Goal: Task Accomplishment & Management: Use online tool/utility

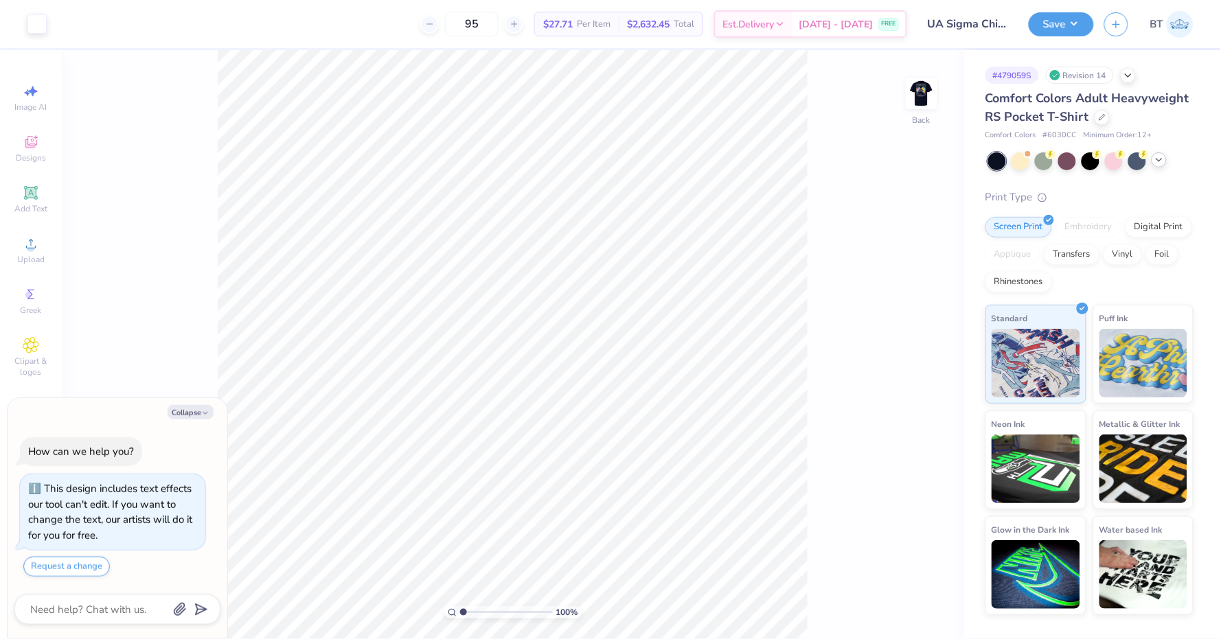
click at [1152, 161] on div at bounding box center [1159, 159] width 15 height 15
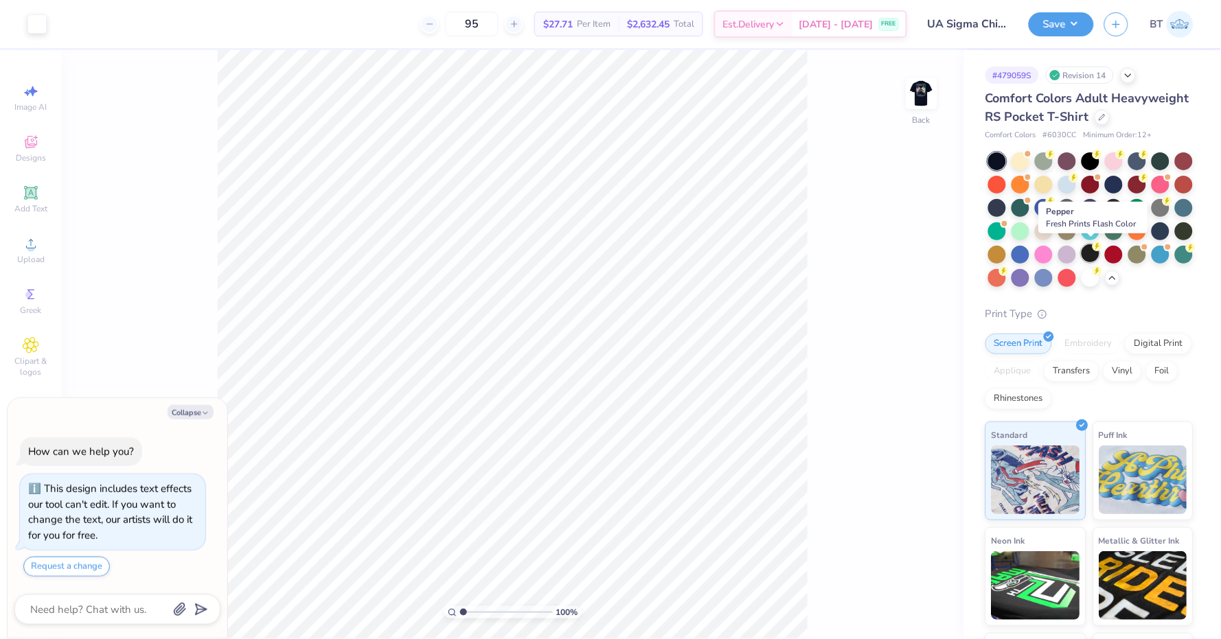
click at [1089, 244] on div at bounding box center [1091, 253] width 18 height 18
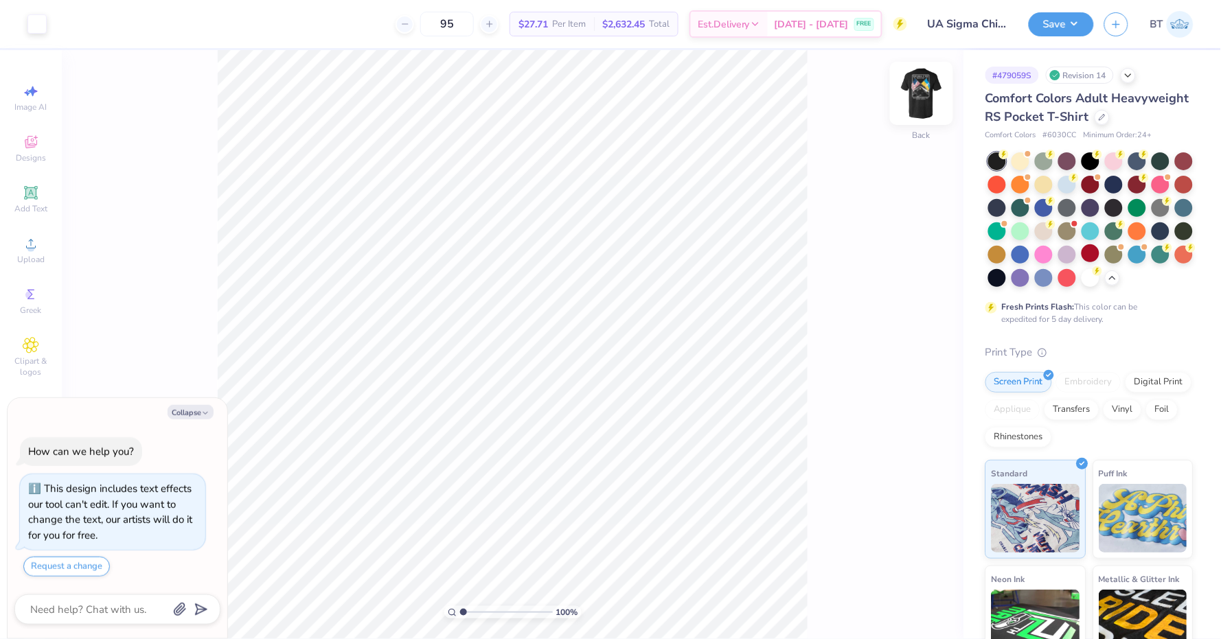
click at [939, 95] on img at bounding box center [921, 93] width 55 height 55
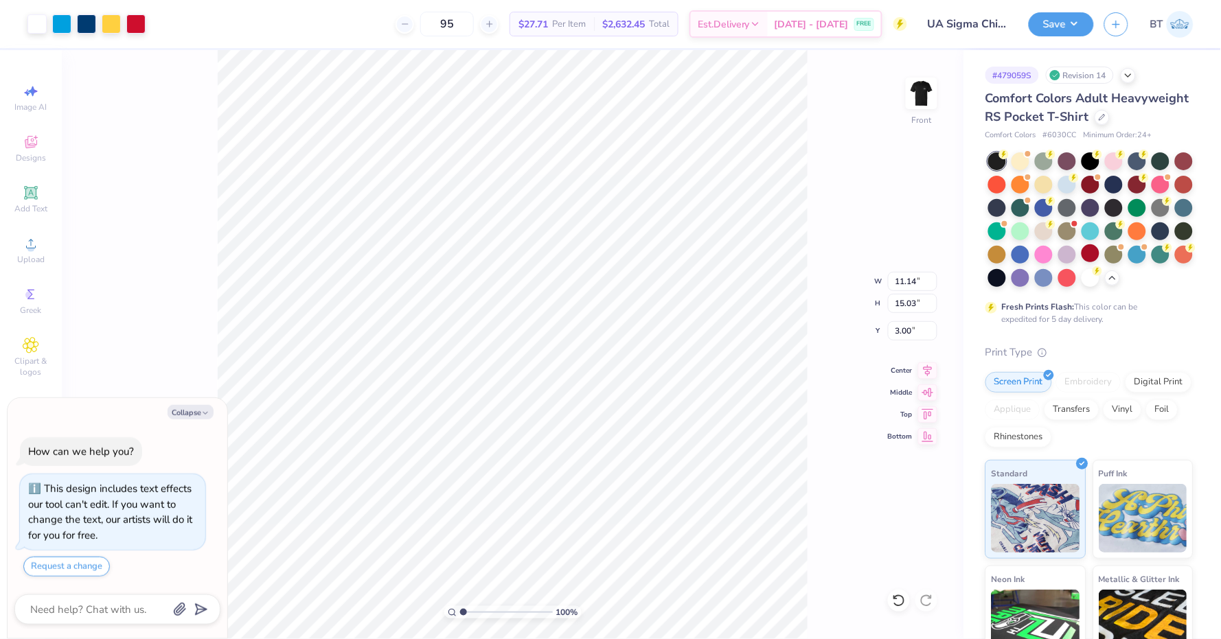
type textarea "x"
click at [908, 302] on input "15.03" at bounding box center [912, 303] width 49 height 19
type input "15"
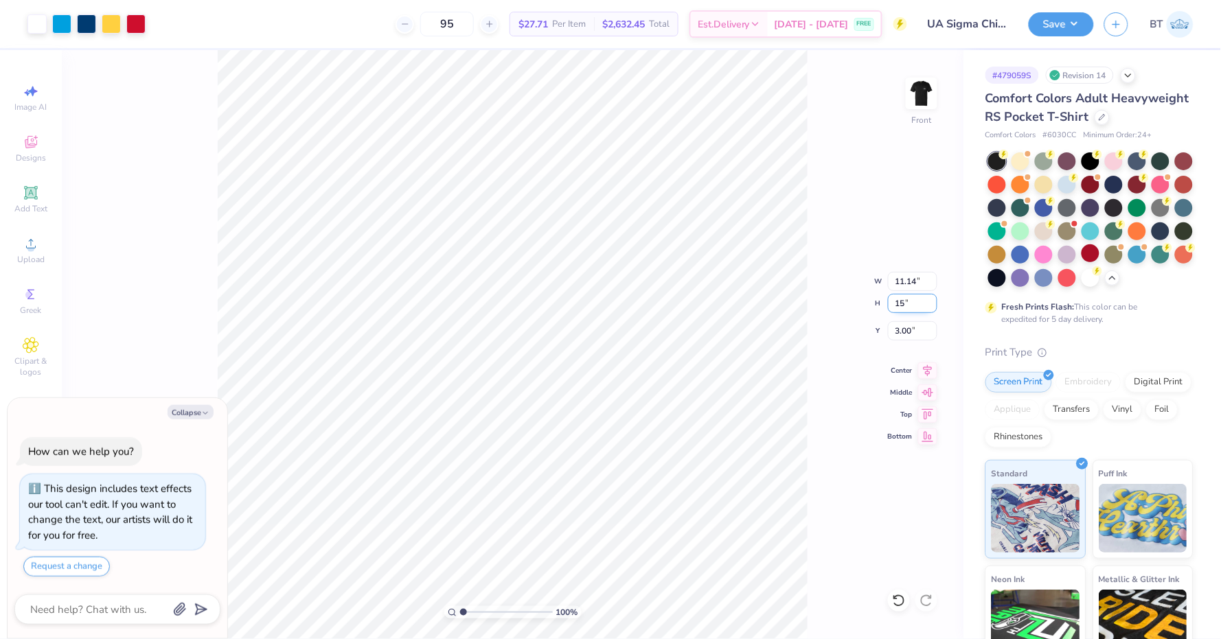
type textarea "x"
type input "11.12"
type input "15.00"
type input "3.02"
type textarea "x"
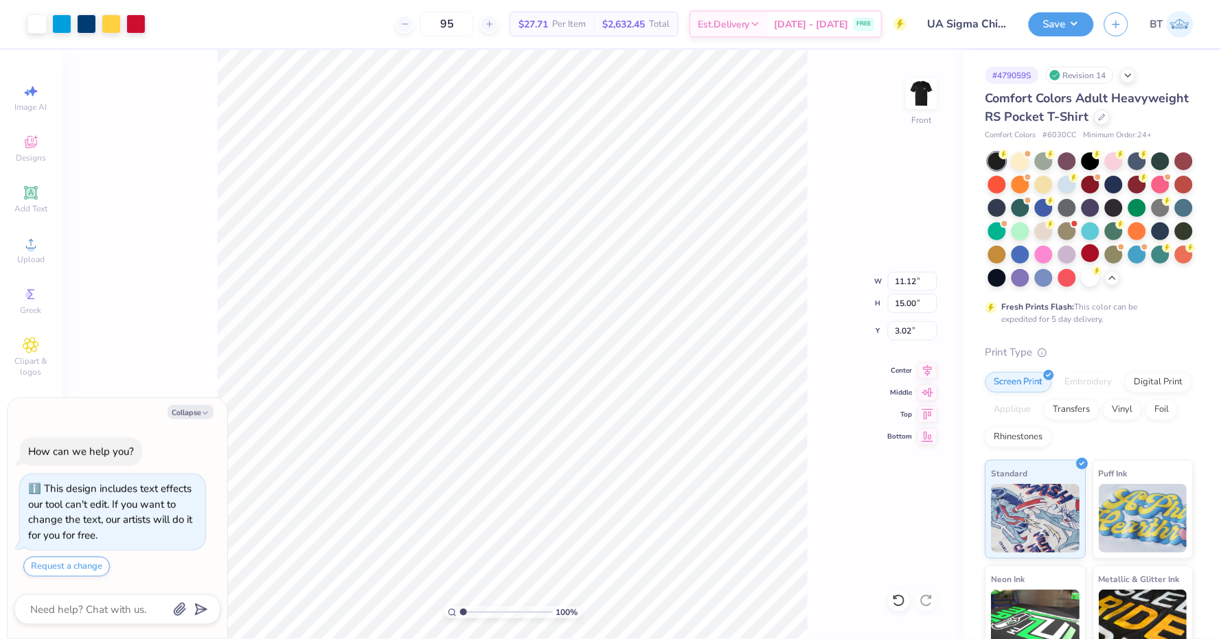
type input "3.00"
click at [930, 83] on img at bounding box center [921, 93] width 55 height 55
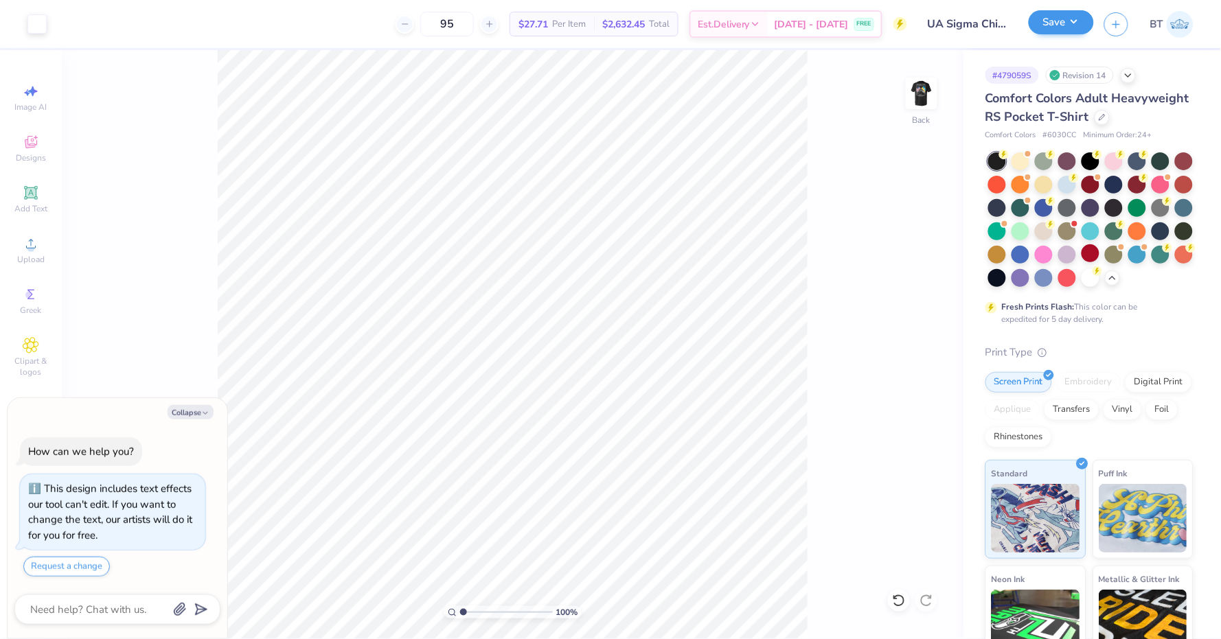
click at [1050, 30] on button "Save" at bounding box center [1061, 22] width 65 height 24
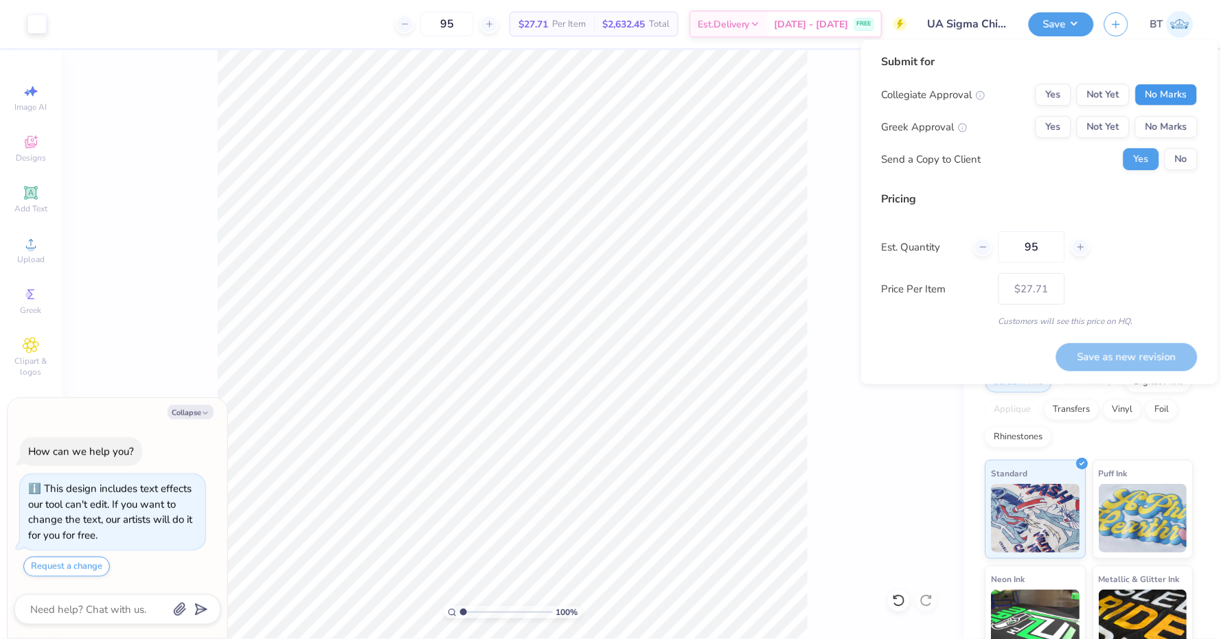
click at [1186, 92] on button "No Marks" at bounding box center [1166, 95] width 62 height 22
click at [1051, 120] on button "Yes" at bounding box center [1054, 127] width 36 height 22
click at [1180, 156] on button "No" at bounding box center [1181, 159] width 33 height 22
type textarea "x"
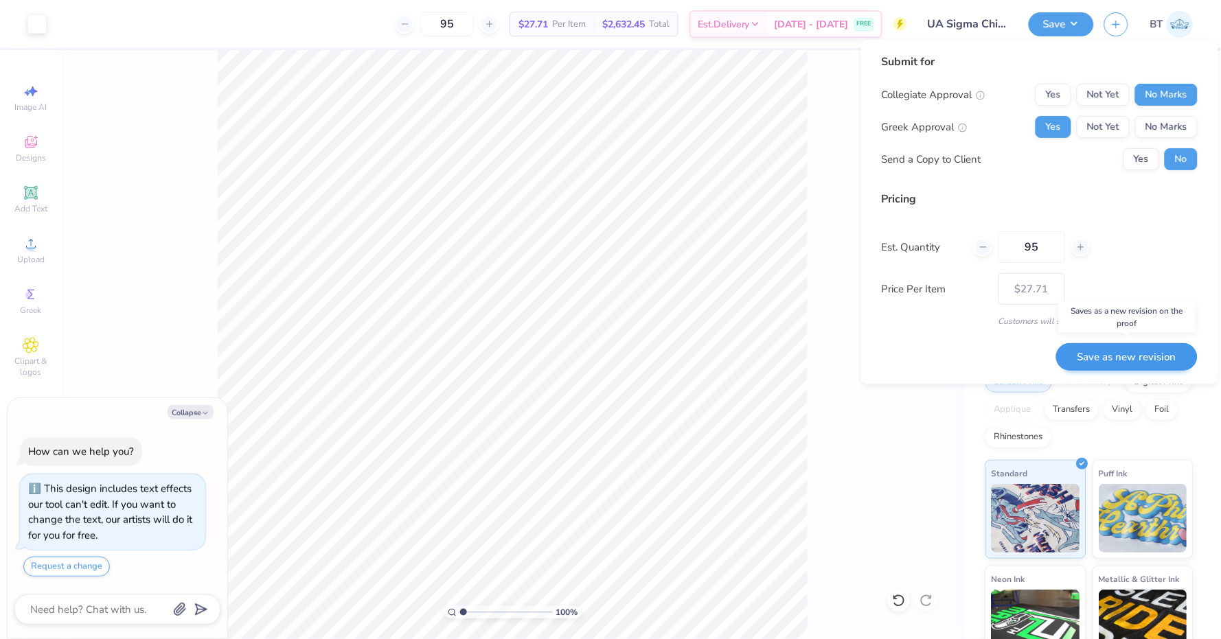
click at [1125, 358] on button "Save as new revision" at bounding box center [1126, 357] width 141 height 28
type input "$27.71"
type textarea "x"
